Goal: Task Accomplishment & Management: Manage account settings

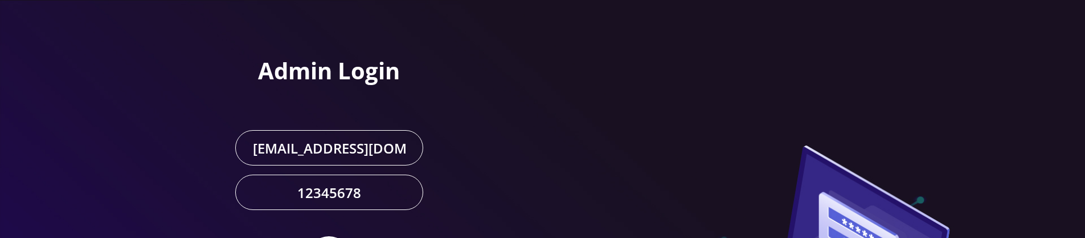
scroll to position [106, 0]
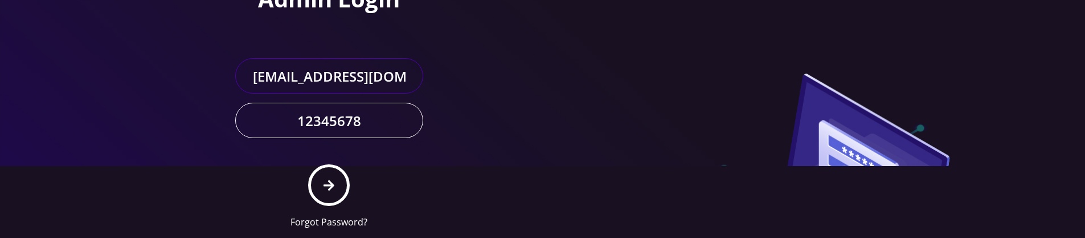
click at [370, 72] on input "gulraiz@gmail.com" at bounding box center [329, 75] width 188 height 35
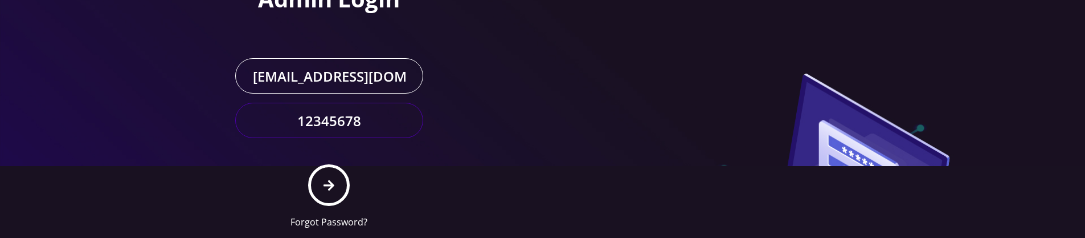
click at [346, 118] on input "12345678" at bounding box center [329, 120] width 188 height 35
click at [335, 181] on button "submit" at bounding box center [329, 185] width 42 height 42
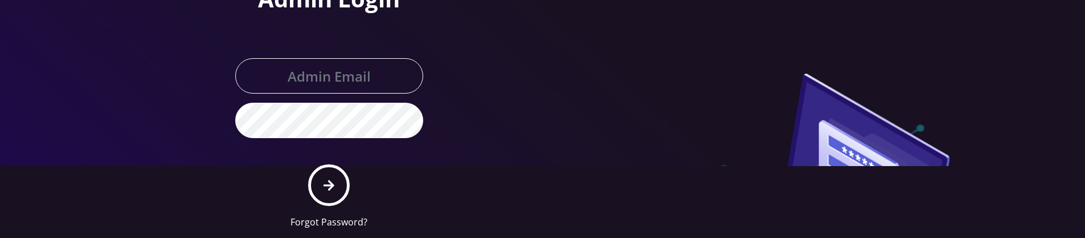
scroll to position [106, 0]
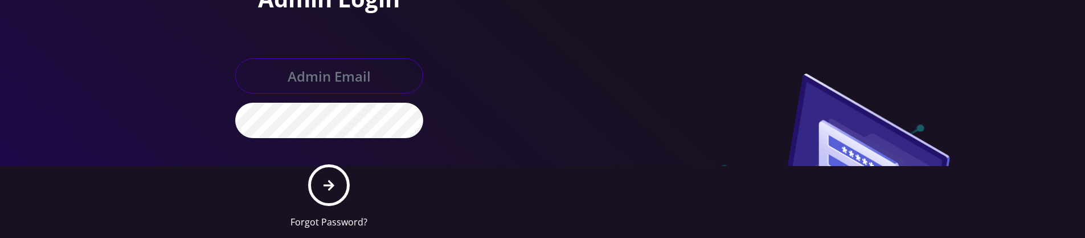
type input "[EMAIL_ADDRESS][DOMAIN_NAME]"
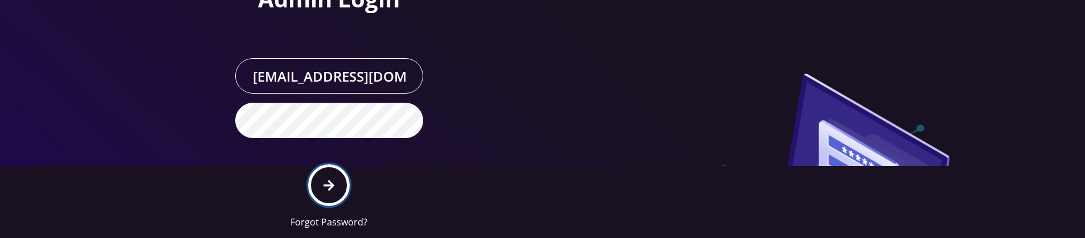
click at [328, 185] on icon "submit" at bounding box center [329, 184] width 11 height 11
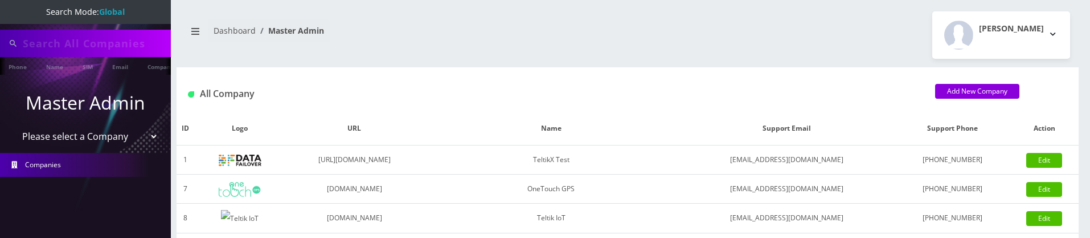
type input "3612"
